Goal: Transaction & Acquisition: Purchase product/service

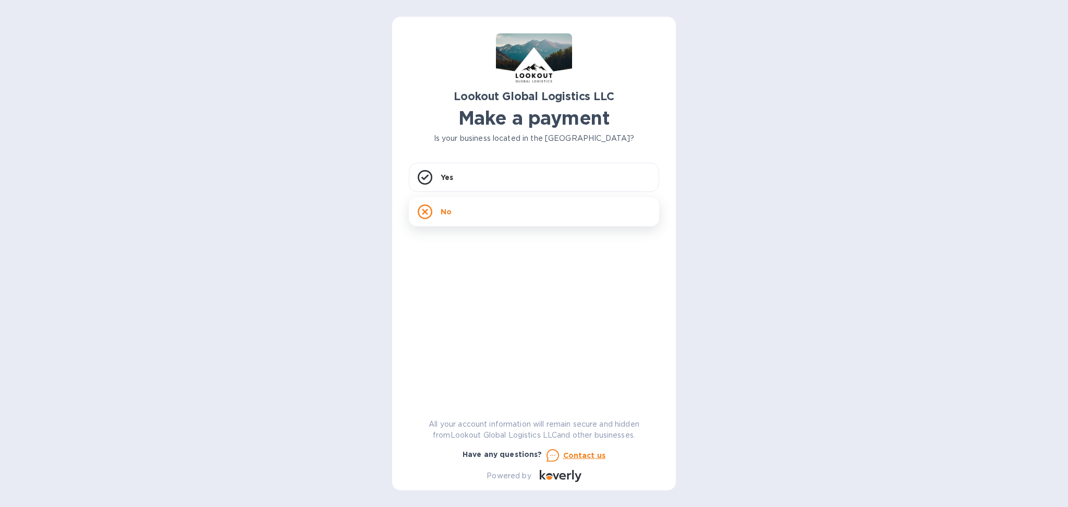
click at [507, 220] on div "No" at bounding box center [534, 211] width 250 height 29
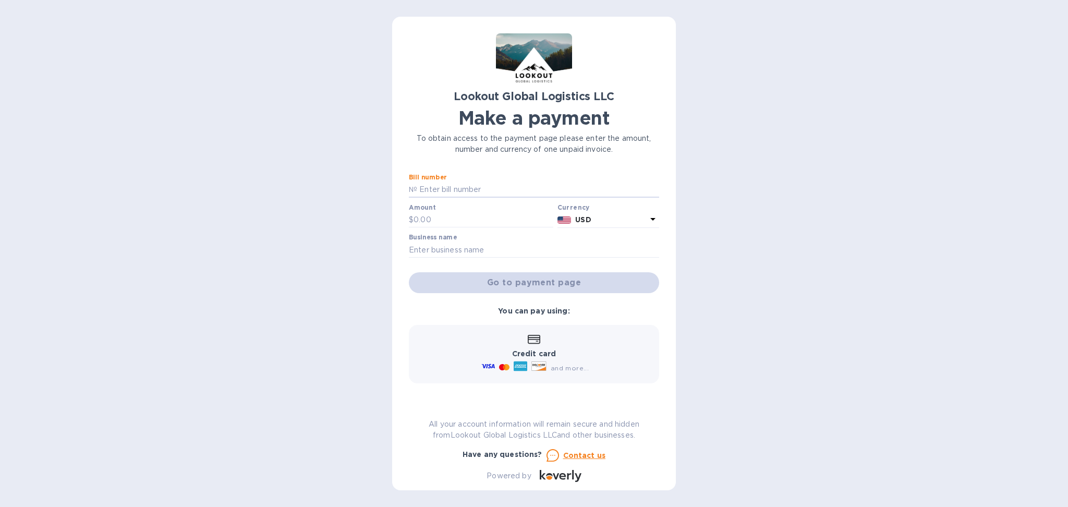
drag, startPoint x: 498, startPoint y: 191, endPoint x: 485, endPoint y: 161, distance: 32.3
click at [498, 191] on input "text" at bounding box center [538, 190] width 242 height 16
type input "C"
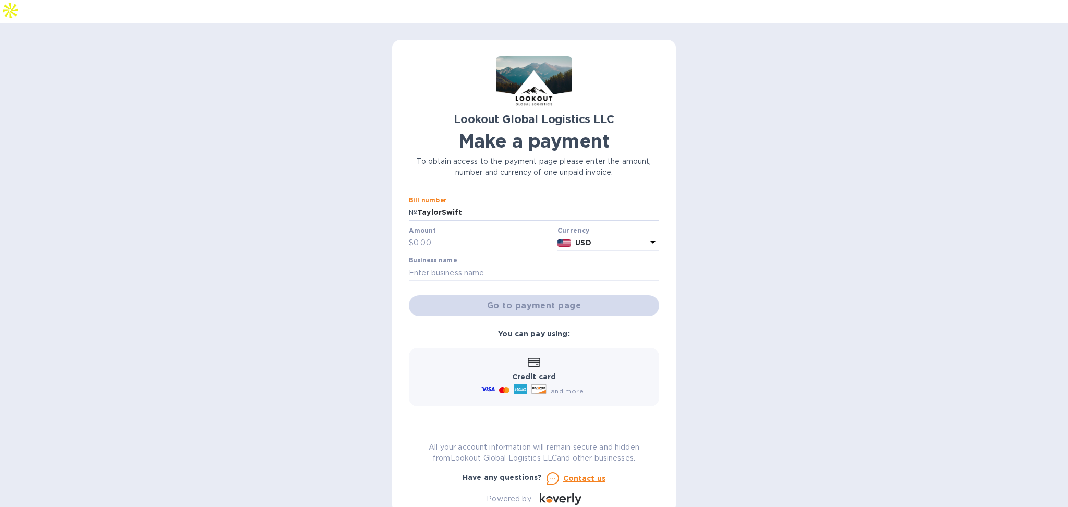
type input "TaylorSwift"
type input "112.85"
drag, startPoint x: 439, startPoint y: 251, endPoint x: 451, endPoint y: 249, distance: 12.2
click at [439, 265] on input "text" at bounding box center [534, 273] width 250 height 16
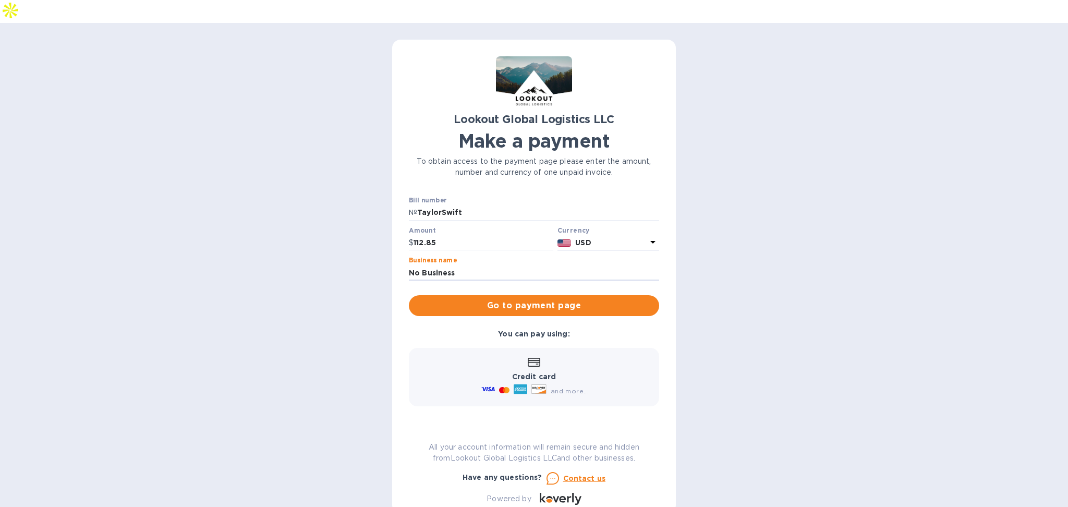
type input "No Business"
click at [546, 357] on div "Credit card and more..." at bounding box center [534, 377] width 110 height 40
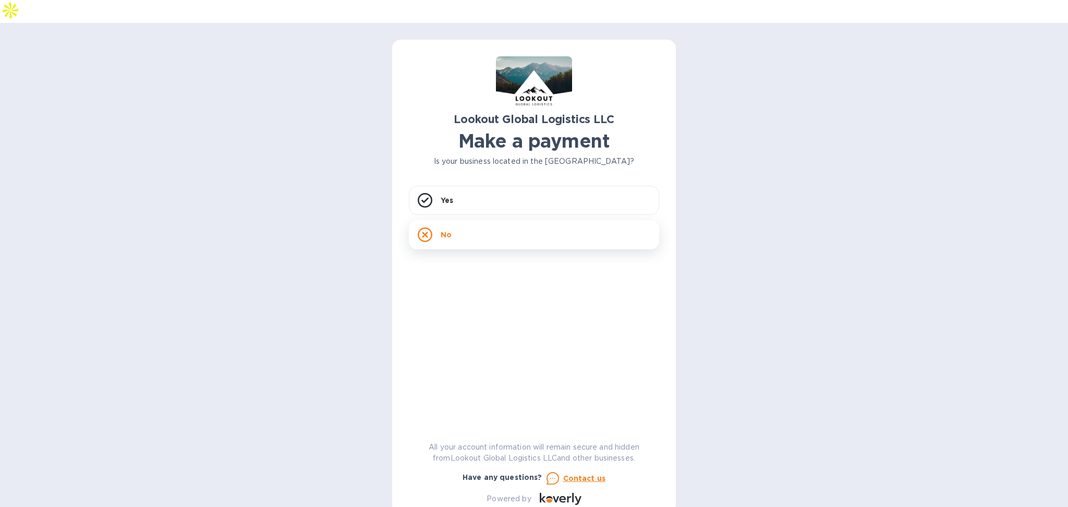
click at [463, 220] on div "No" at bounding box center [534, 234] width 250 height 29
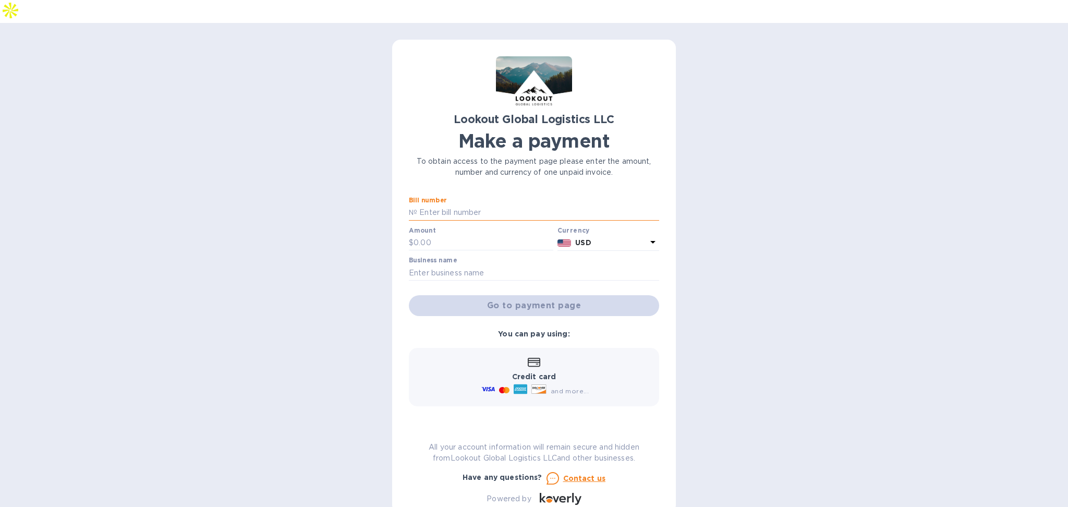
click at [453, 205] on input "text" at bounding box center [538, 213] width 242 height 16
type input "[PERSON_NAME]"
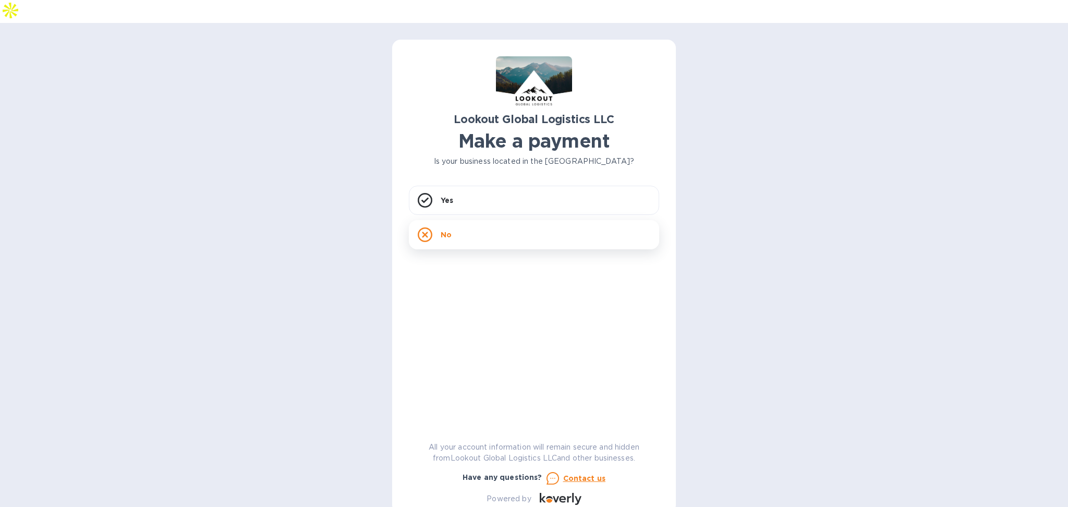
click at [547, 220] on div "No" at bounding box center [534, 234] width 250 height 29
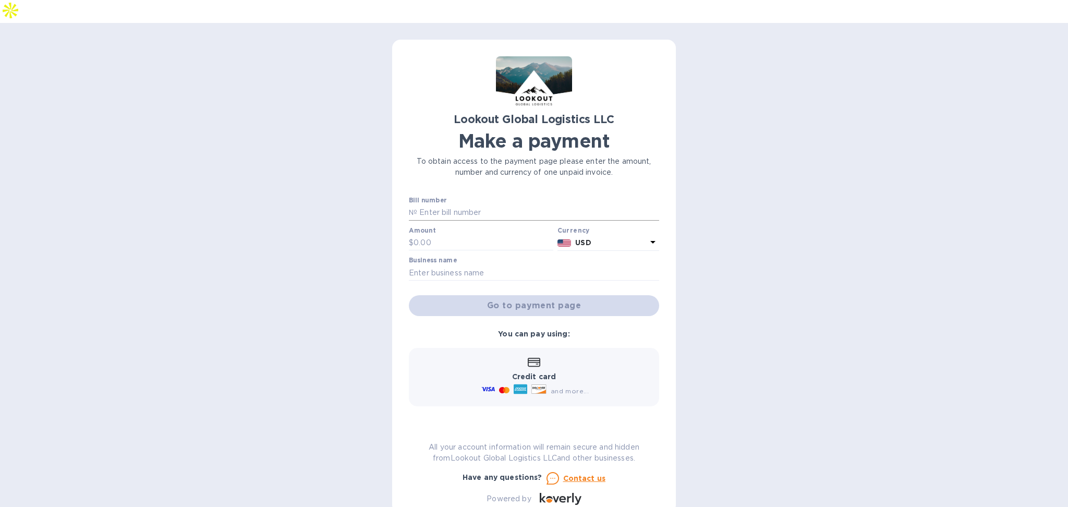
click at [530, 205] on input "text" at bounding box center [538, 213] width 242 height 16
type input "Taylor Switf"
type input "112.85"
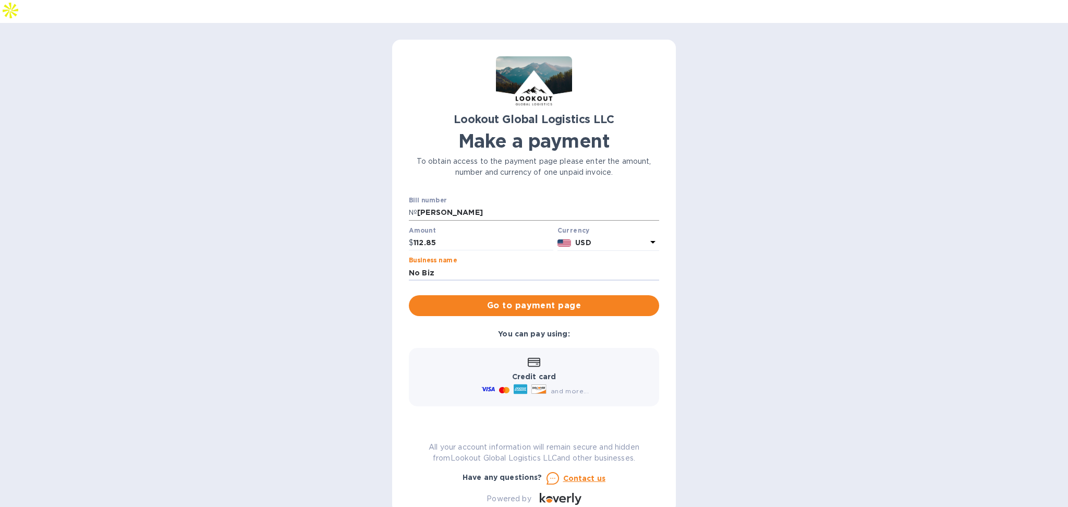
type input "No Biz"
click at [507, 205] on input "Taylor Switf" at bounding box center [538, 213] width 242 height 16
type input "Taylor Swift"
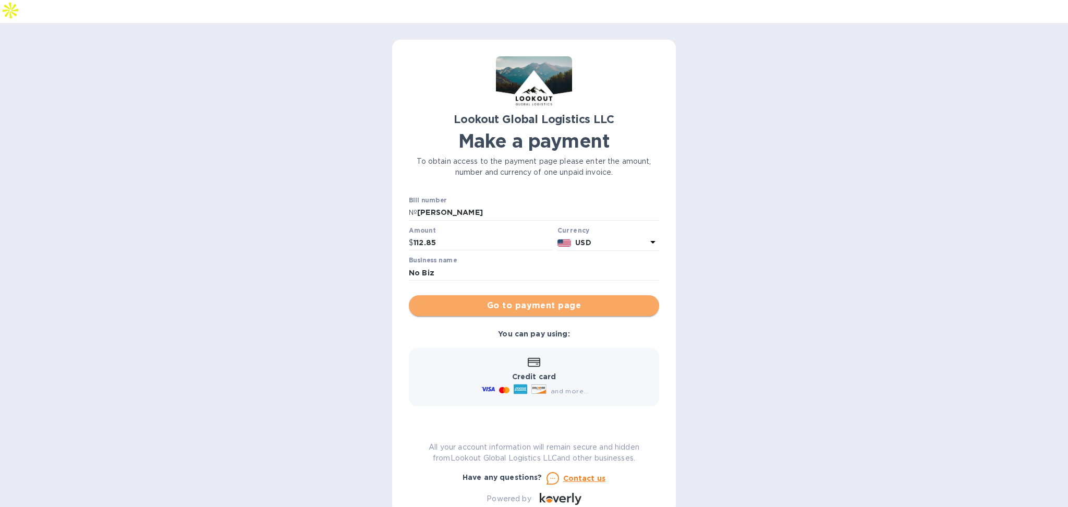
click at [541, 299] on span "Go to payment page" at bounding box center [534, 305] width 234 height 13
